Goal: Task Accomplishment & Management: Use online tool/utility

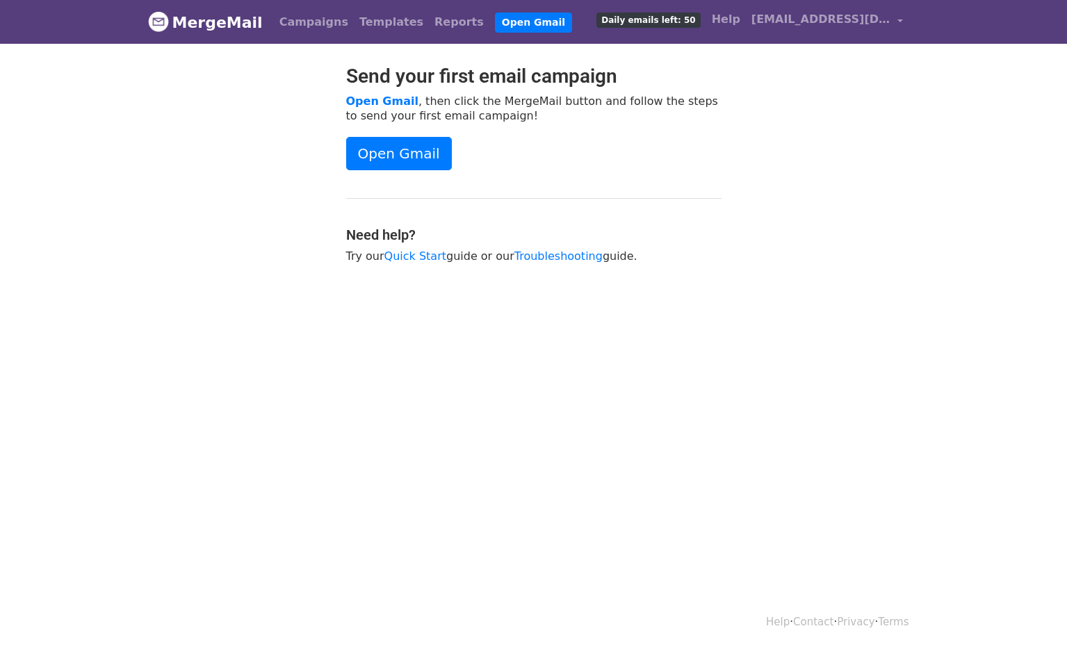
click at [379, 158] on link "Open Gmail" at bounding box center [399, 153] width 106 height 33
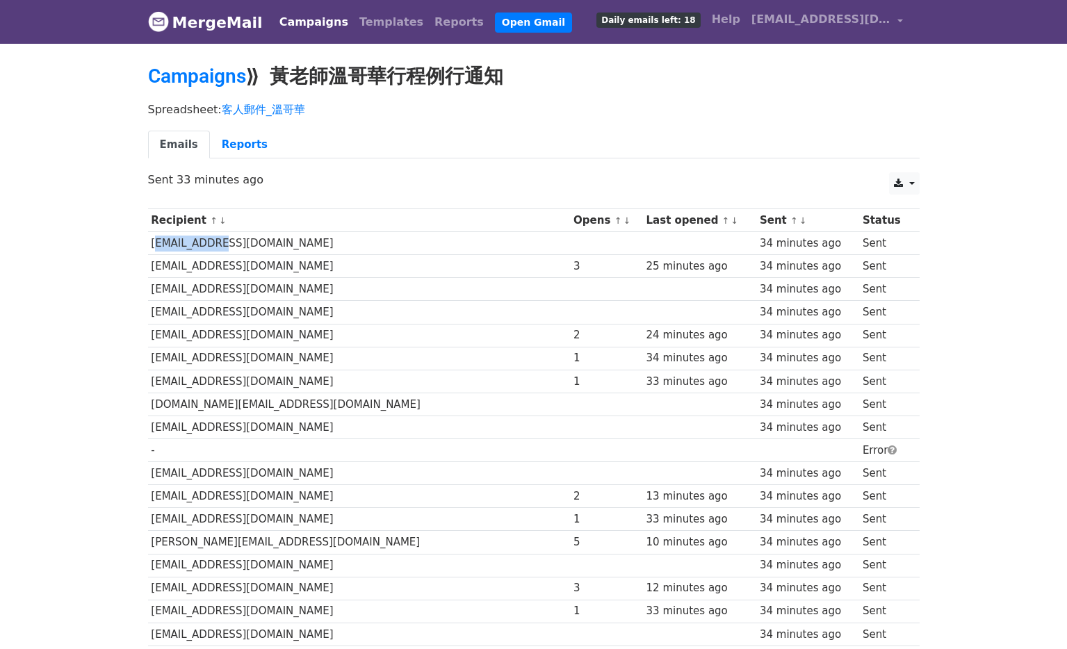
drag, startPoint x: 149, startPoint y: 243, endPoint x: 216, endPoint y: 241, distance: 66.8
click at [216, 241] on td "paofeng8889@gmail.com" at bounding box center [359, 243] width 423 height 23
copy td "paofeng8889"
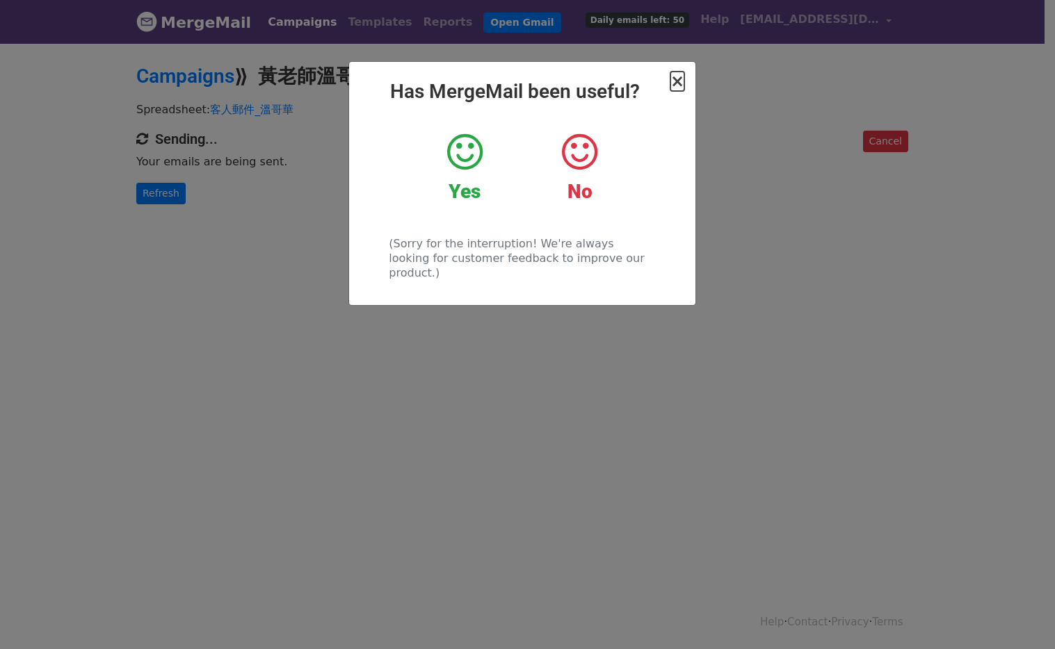
click at [680, 86] on span "×" at bounding box center [677, 81] width 14 height 19
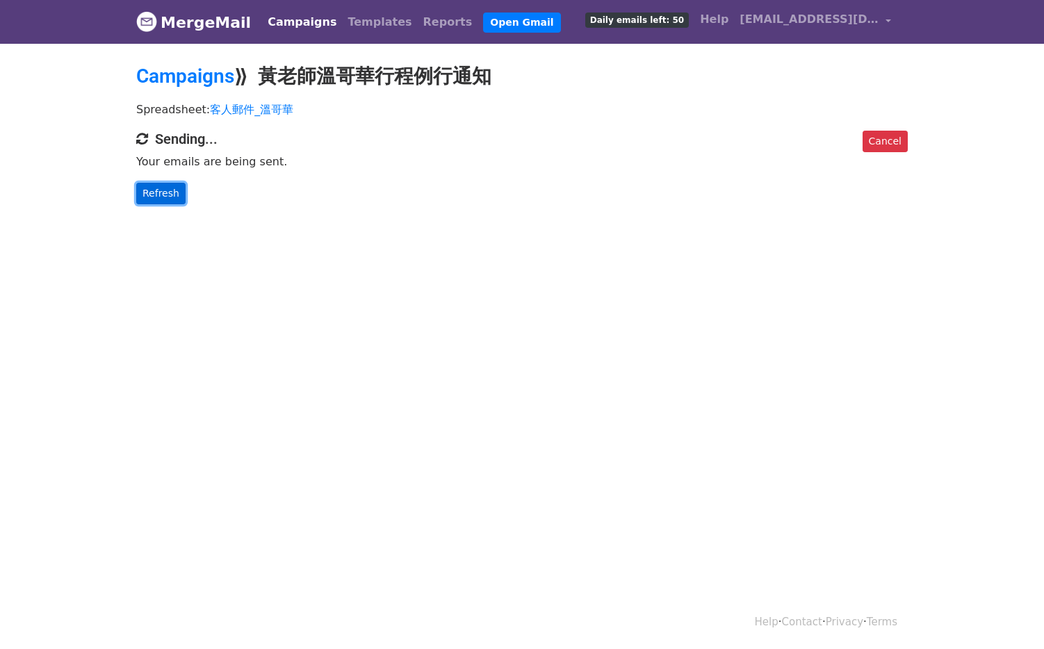
click at [163, 197] on link "Refresh" at bounding box center [160, 194] width 49 height 22
